Goal: Navigation & Orientation: Find specific page/section

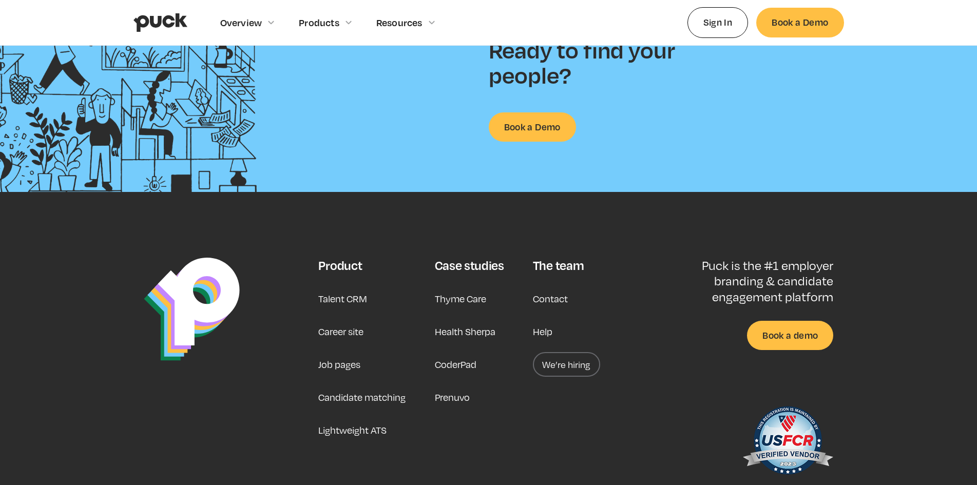
scroll to position [2700, 0]
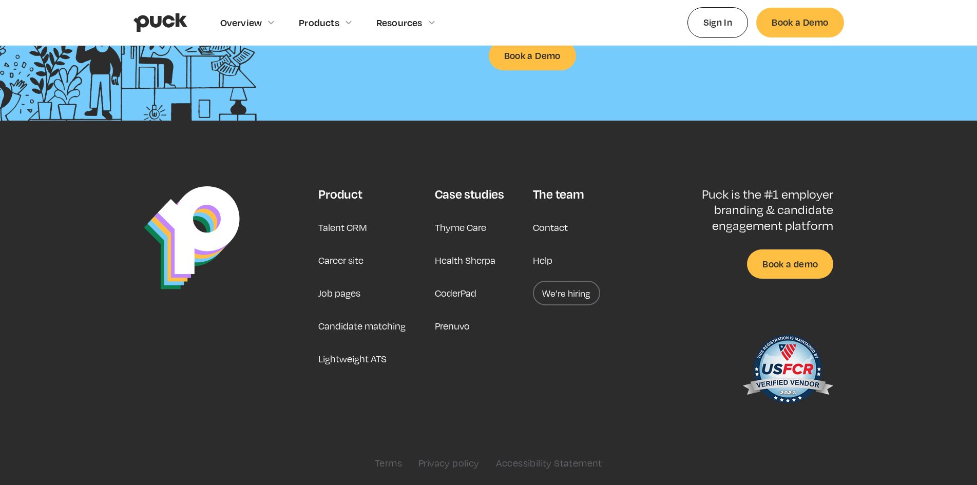
click at [348, 262] on link "Career site" at bounding box center [340, 260] width 45 height 25
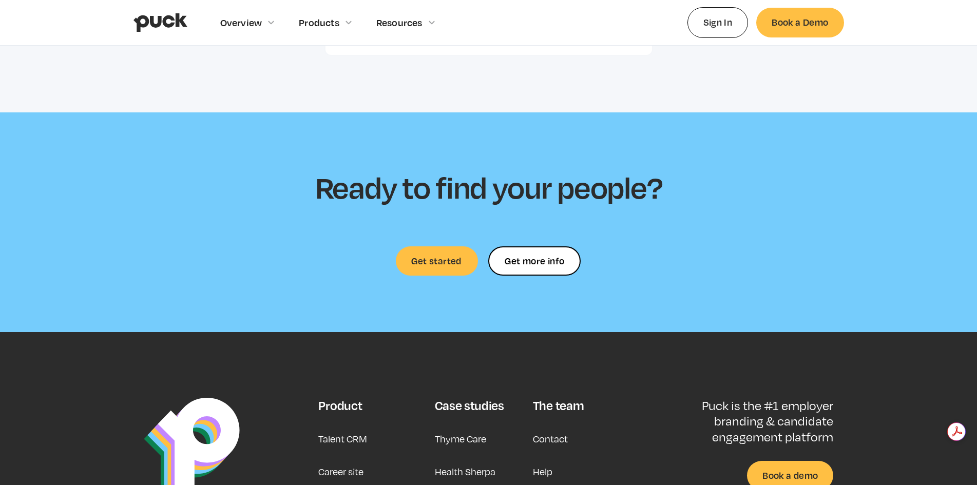
scroll to position [3070, 0]
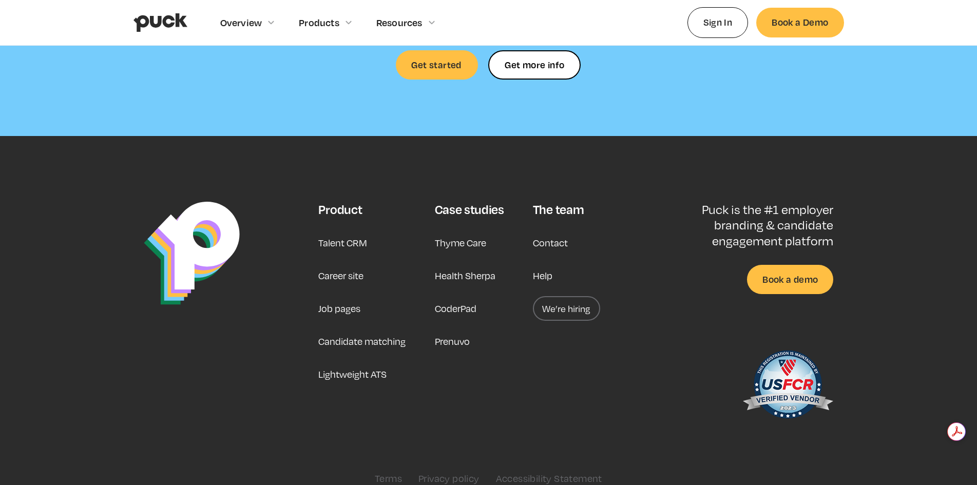
click at [553, 296] on link "We’re hiring" at bounding box center [566, 308] width 67 height 25
